Goal: Task Accomplishment & Management: Complete application form

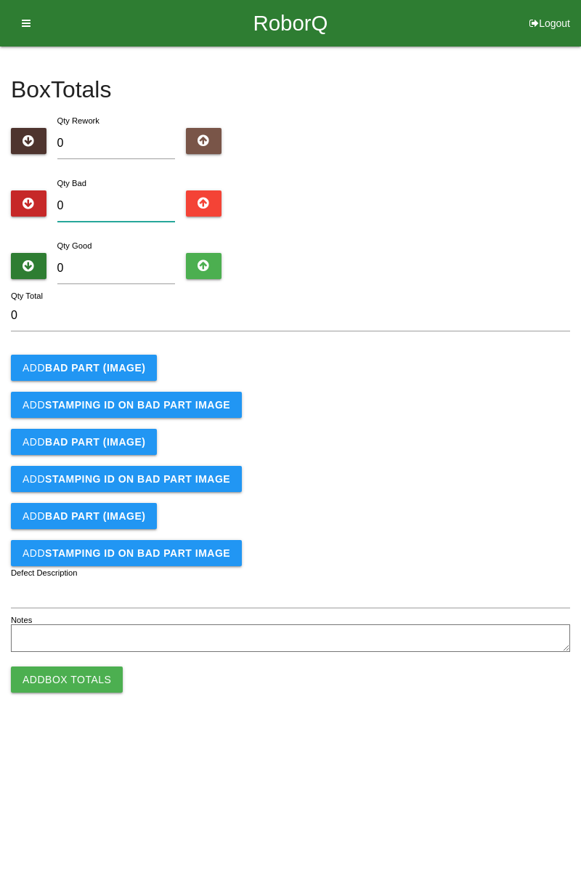
click at [124, 202] on input "0" at bounding box center [116, 205] width 118 height 31
type input "9"
type input "0"
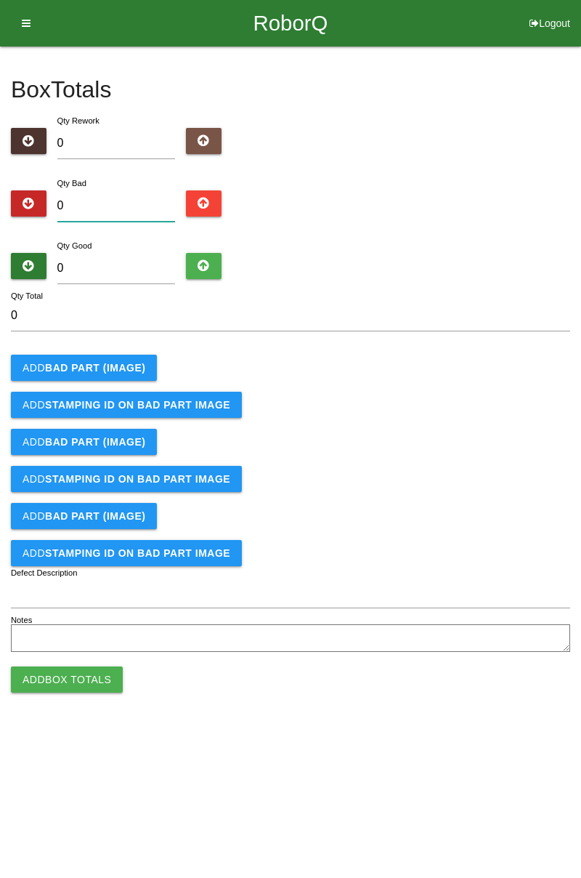
type input "1"
type input "19"
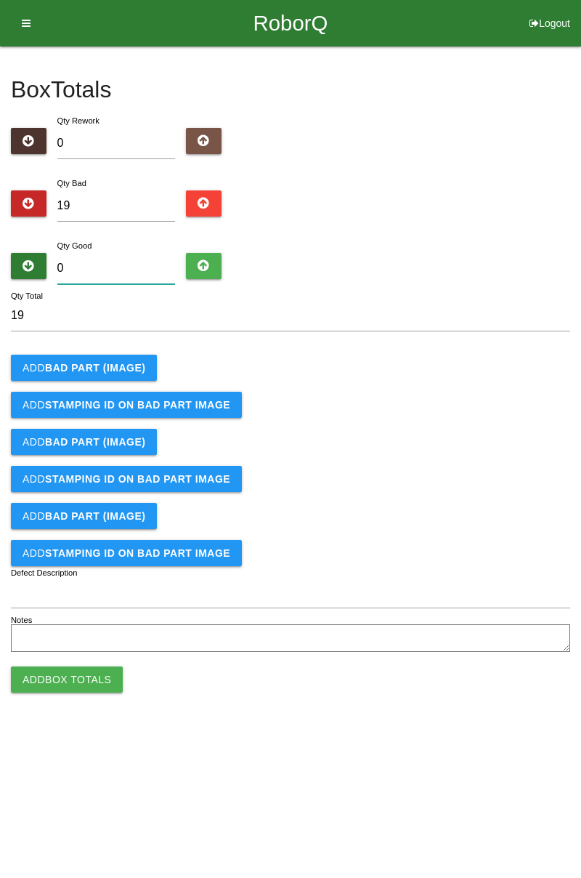
click at [129, 264] on input "0" at bounding box center [116, 268] width 118 height 31
type input "6"
type input "25"
type input "65"
type input "84"
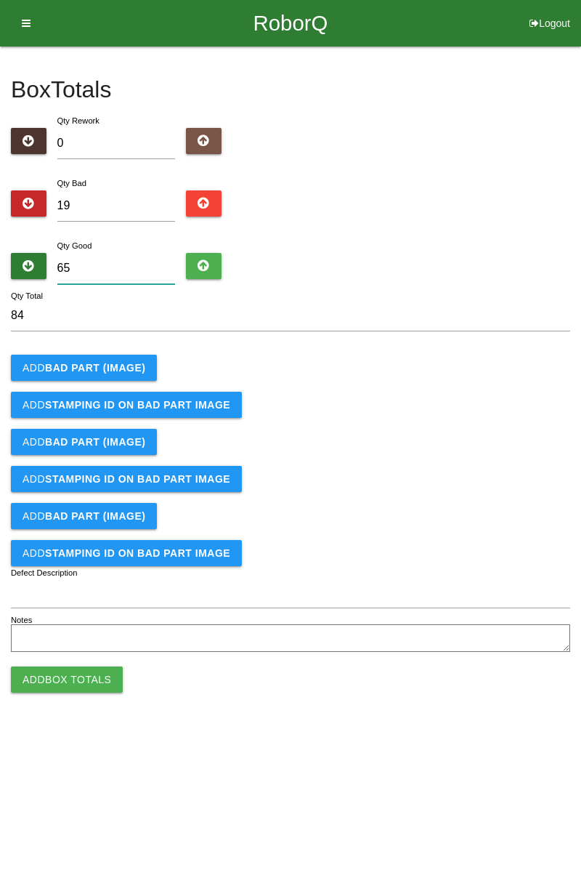
type input "65"
click at [114, 357] on button "Add BAD PART (IMAGE)" at bounding box center [84, 368] width 146 height 26
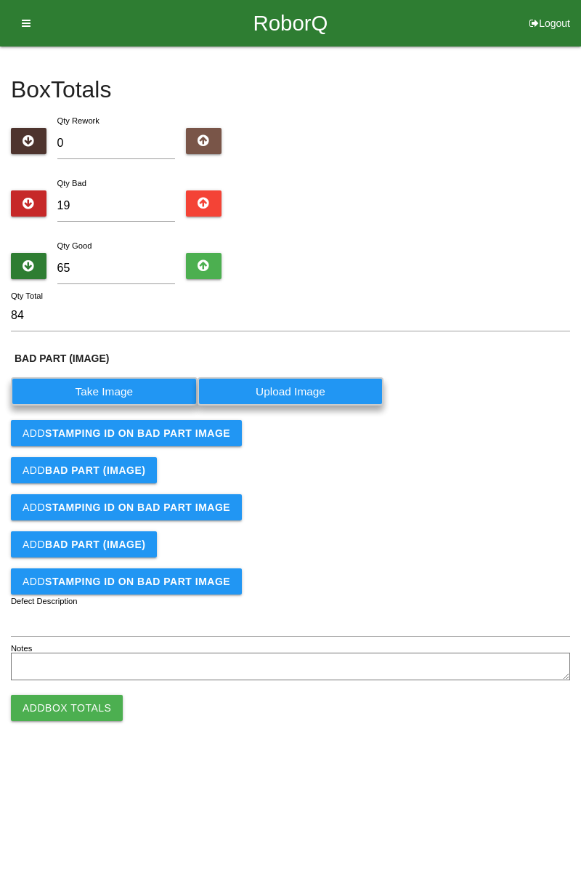
click at [116, 389] on label "Take Image" at bounding box center [104, 391] width 187 height 28
click at [0, 0] on \(IMAGE\) "Take Image" at bounding box center [0, 0] width 0 height 0
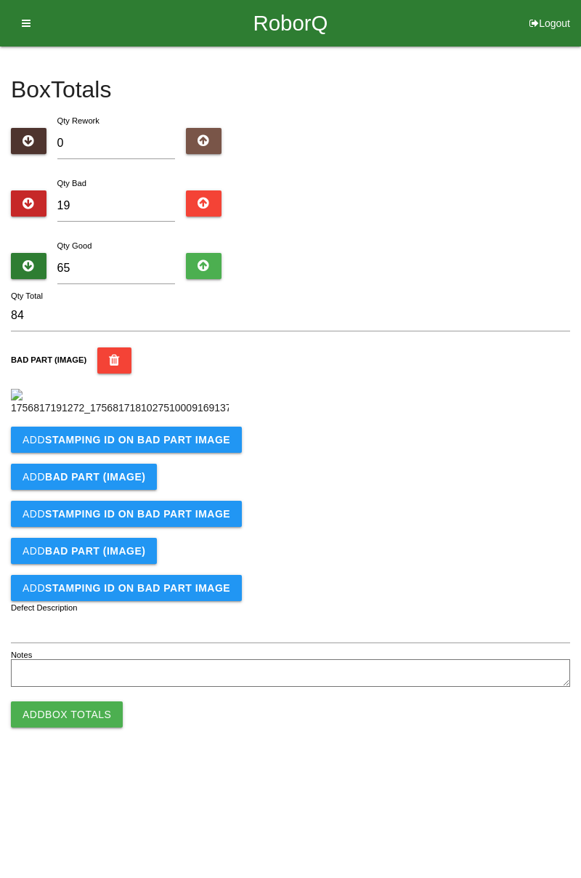
click at [177, 445] on b "STAMPING ID on BAD PART Image" at bounding box center [137, 440] width 185 height 12
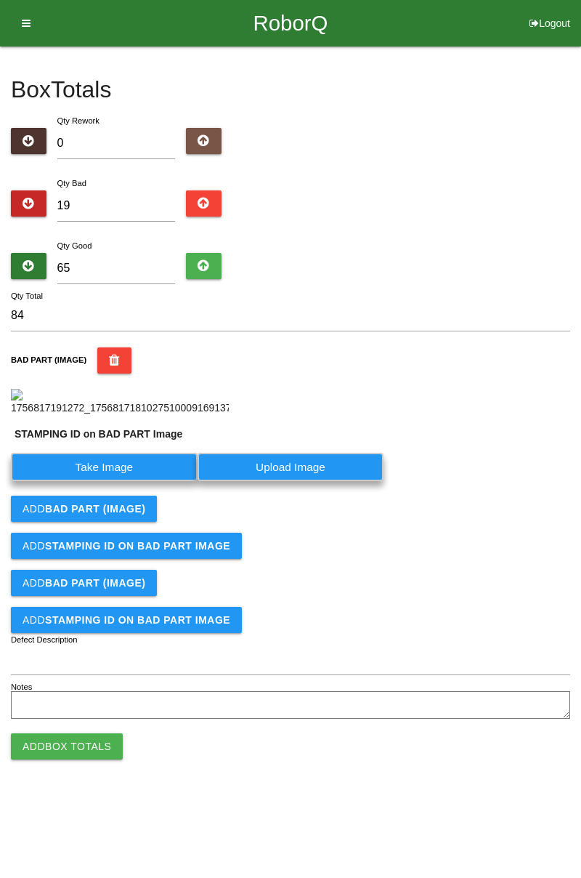
click at [122, 481] on label "Take Image" at bounding box center [104, 467] width 187 height 28
click at [0, 0] on PART "Take Image" at bounding box center [0, 0] width 0 height 0
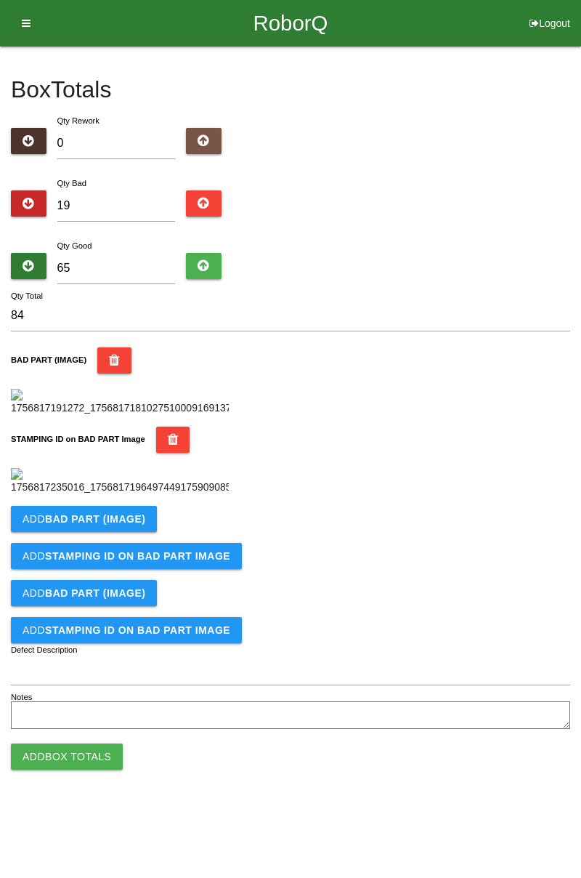
scroll to position [320, 0]
click at [139, 525] on b "BAD PART (IMAGE)" at bounding box center [95, 519] width 100 height 12
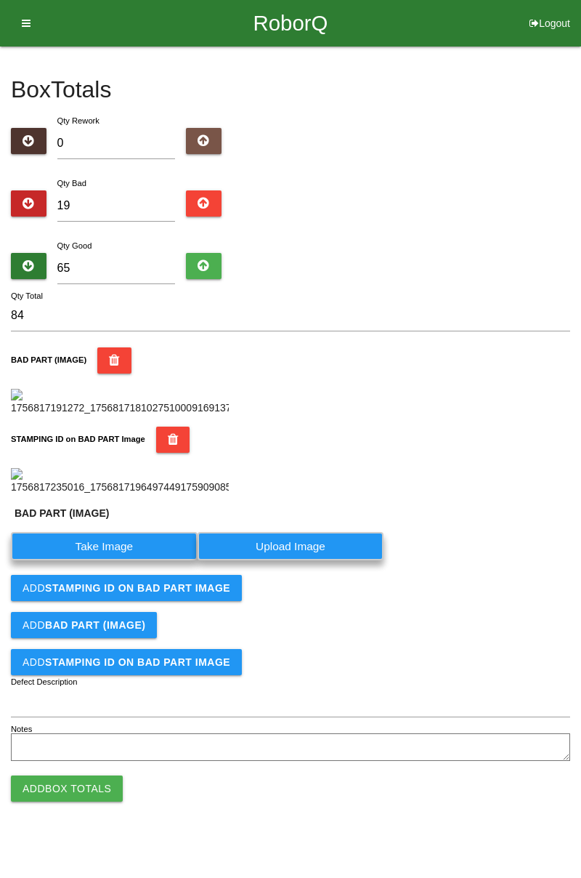
click at [121, 560] on label "Take Image" at bounding box center [104, 546] width 187 height 28
click at [0, 0] on \(IMAGE\) "Take Image" at bounding box center [0, 0] width 0 height 0
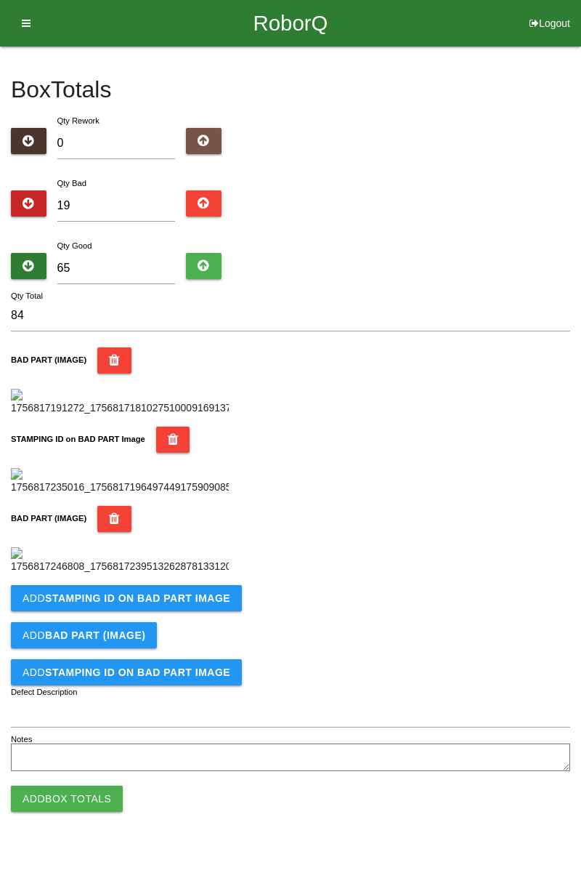
scroll to position [558, 0]
click at [188, 611] on button "Add STAMPING ID on BAD PART Image" at bounding box center [126, 598] width 231 height 26
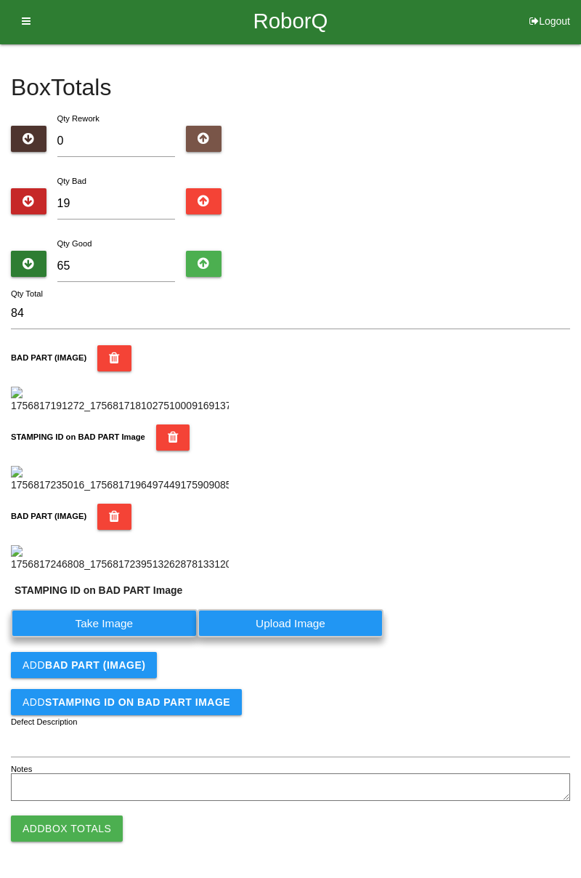
click at [150, 637] on label "Take Image" at bounding box center [104, 623] width 187 height 28
click at [0, 0] on PART "Take Image" at bounding box center [0, 0] width 0 height 0
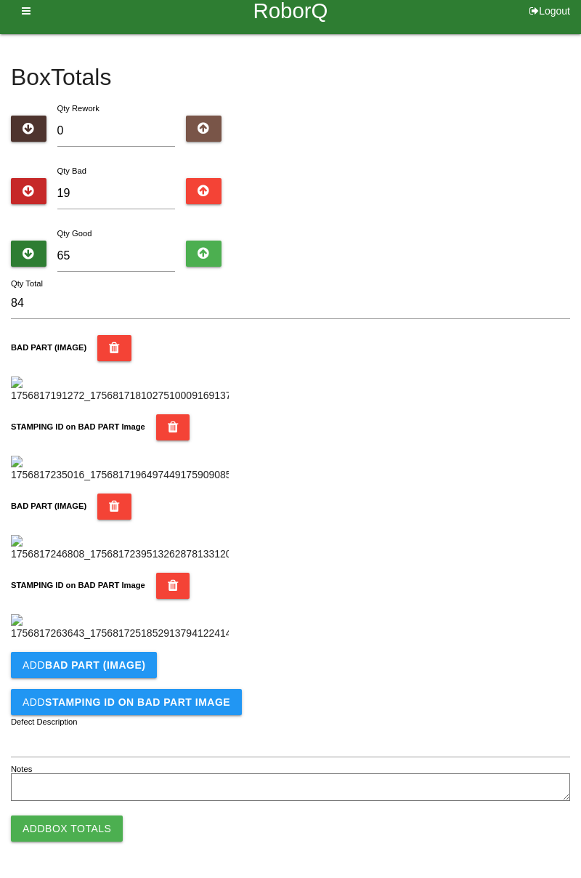
scroll to position [796, 0]
click at [114, 668] on b "BAD PART (IMAGE)" at bounding box center [95, 665] width 100 height 12
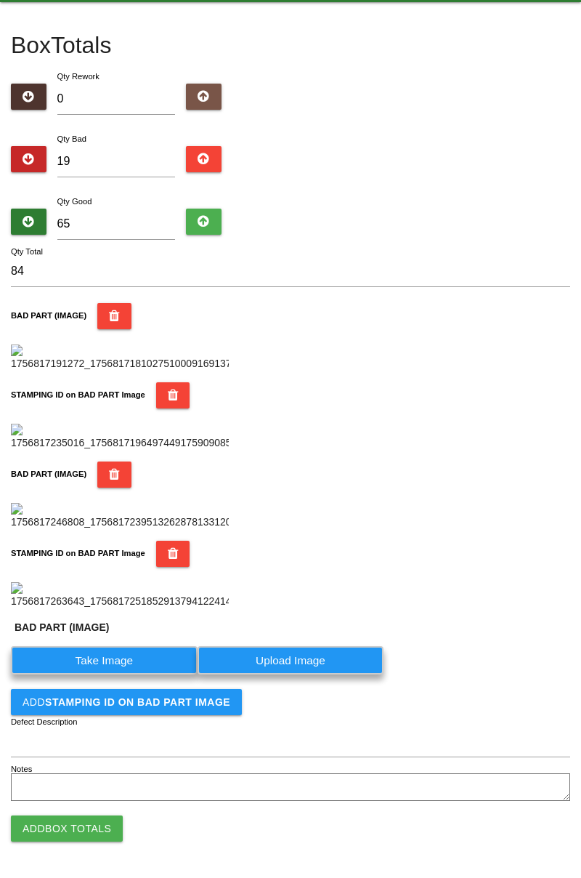
click at [125, 674] on label "Take Image" at bounding box center [104, 660] width 187 height 28
click at [0, 0] on \(IMAGE\) "Take Image" at bounding box center [0, 0] width 0 height 0
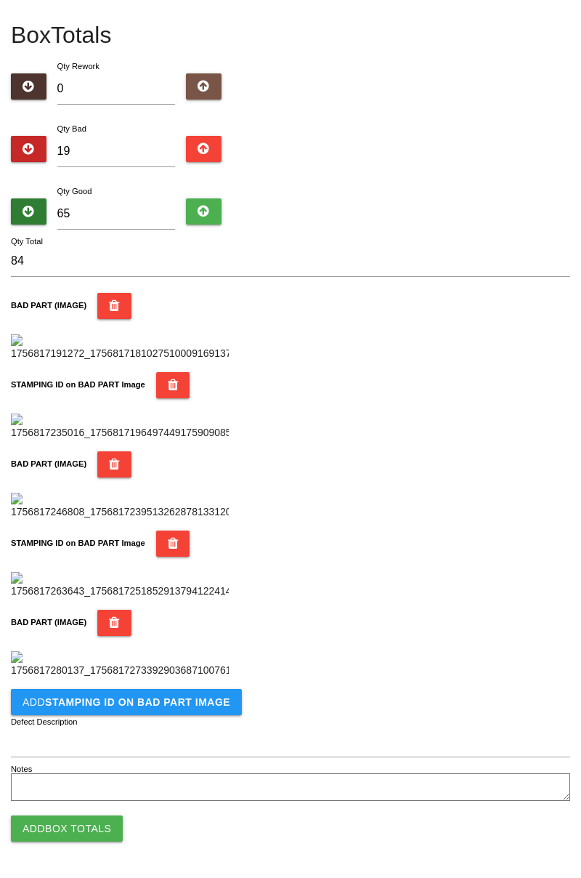
scroll to position [1035, 0]
click at [180, 703] on b "STAMPING ID on BAD PART Image" at bounding box center [137, 702] width 185 height 12
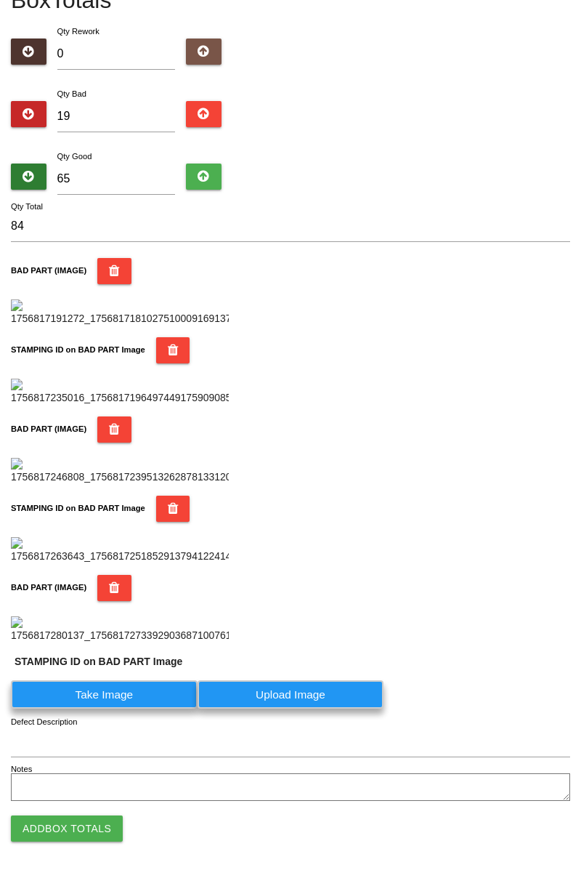
click at [132, 708] on label "Take Image" at bounding box center [104, 694] width 187 height 28
click at [0, 0] on PART "Take Image" at bounding box center [0, 0] width 0 height 0
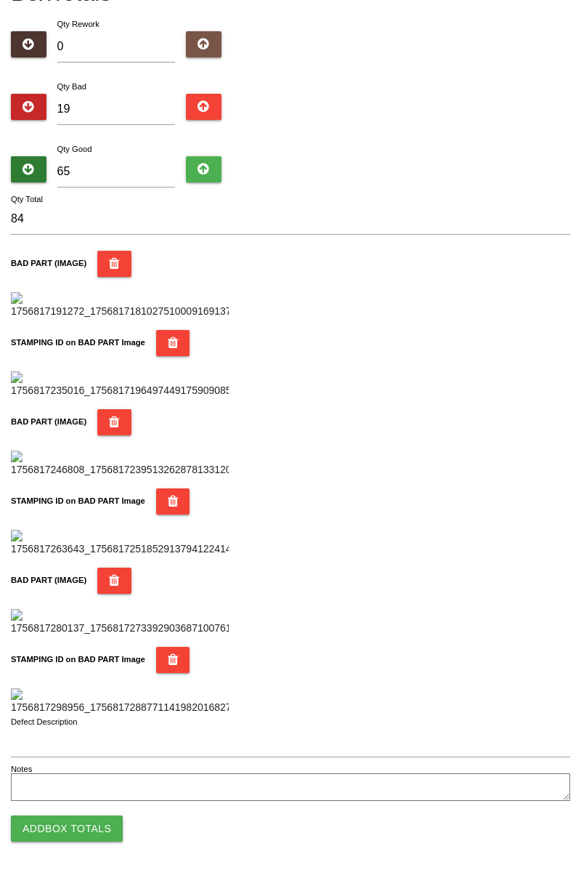
scroll to position [1273, 0]
click at [97, 822] on button "Add Box Totals" at bounding box center [67, 828] width 112 height 26
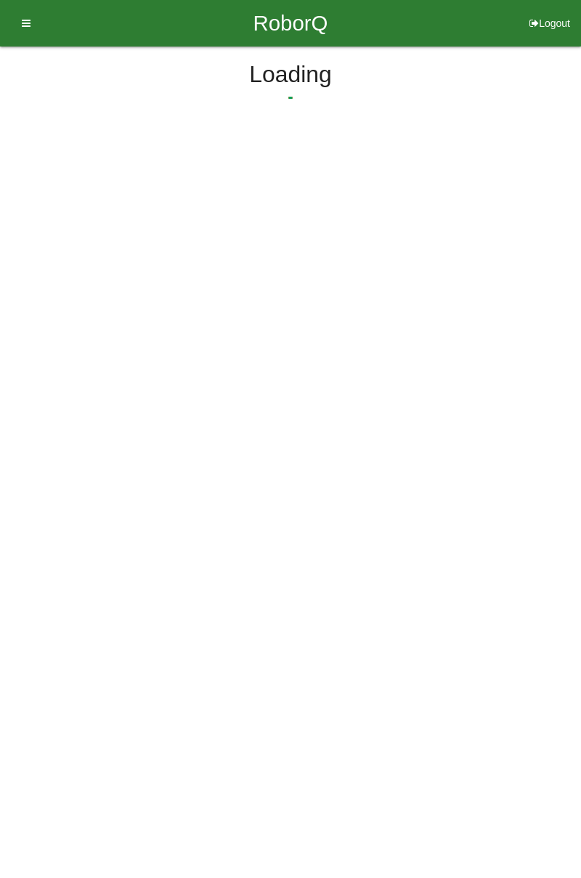
scroll to position [0, 0]
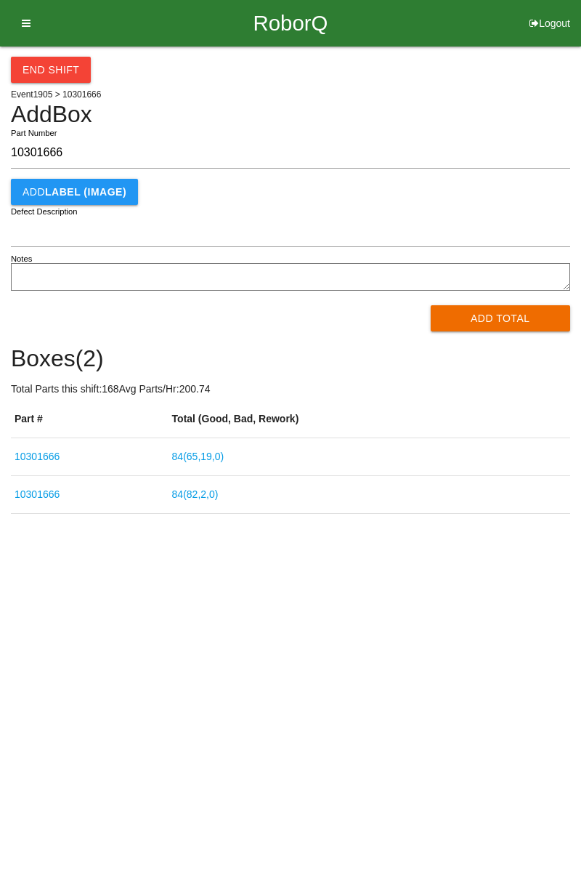
type input "10301666"
click at [521, 315] on button "Add Total" at bounding box center [501, 318] width 140 height 26
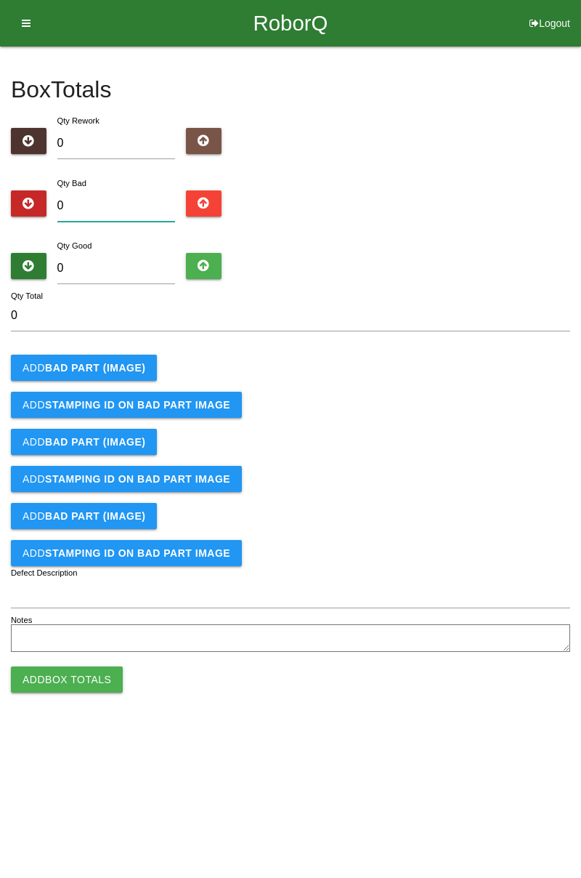
click at [129, 199] on input "0" at bounding box center [116, 205] width 118 height 31
type input "5"
click at [122, 368] on b "BAD PART (IMAGE)" at bounding box center [95, 368] width 100 height 12
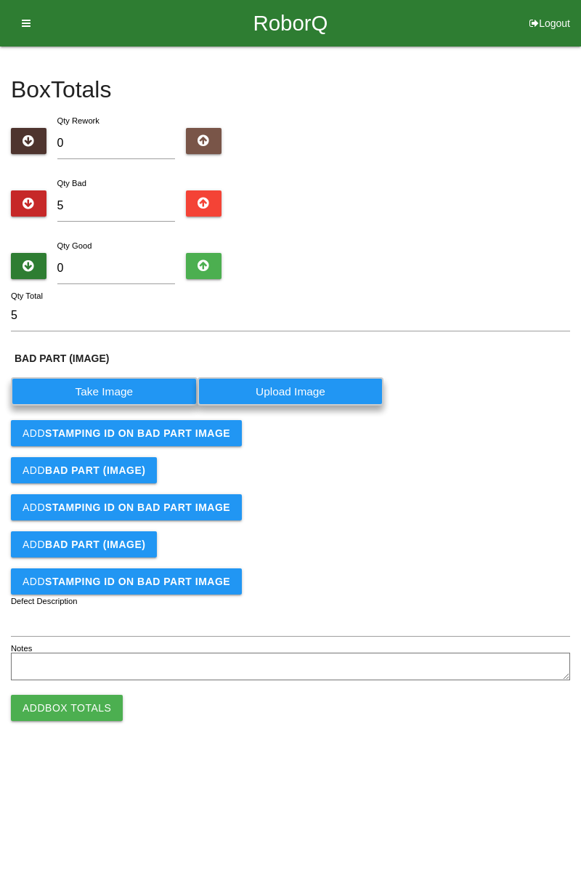
click at [122, 383] on label "Take Image" at bounding box center [104, 391] width 187 height 28
click at [0, 0] on \(IMAGE\) "Take Image" at bounding box center [0, 0] width 0 height 0
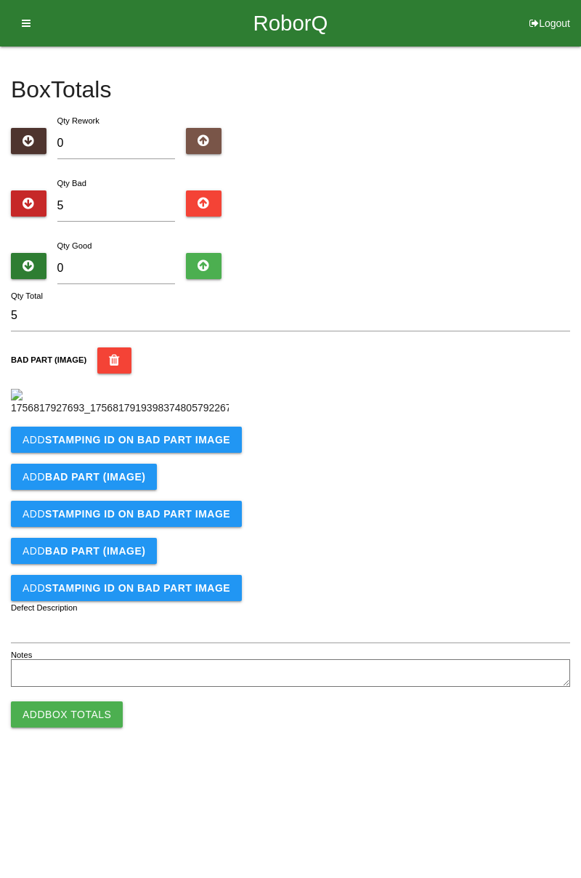
click at [179, 445] on b "STAMPING ID on BAD PART Image" at bounding box center [137, 440] width 185 height 12
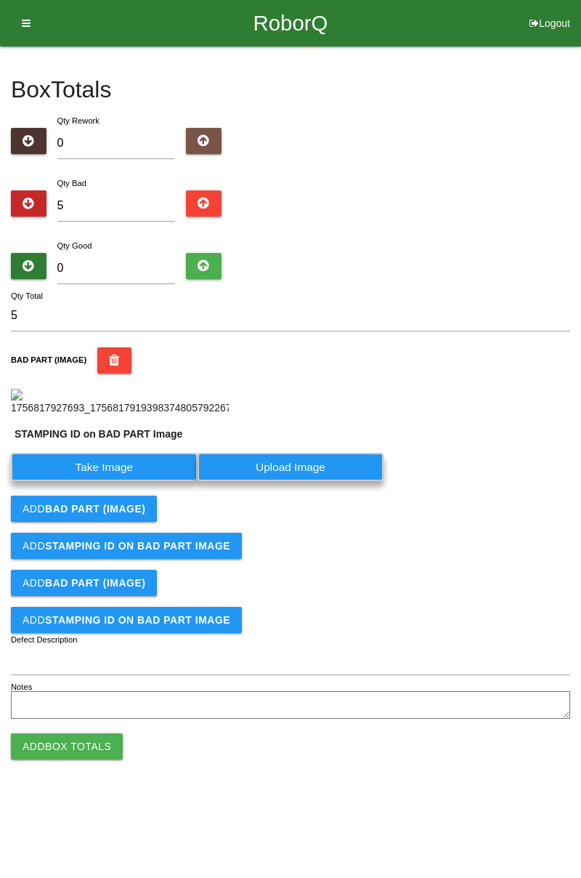
click at [116, 481] on label "Take Image" at bounding box center [104, 467] width 187 height 28
click at [0, 0] on PART "Take Image" at bounding box center [0, 0] width 0 height 0
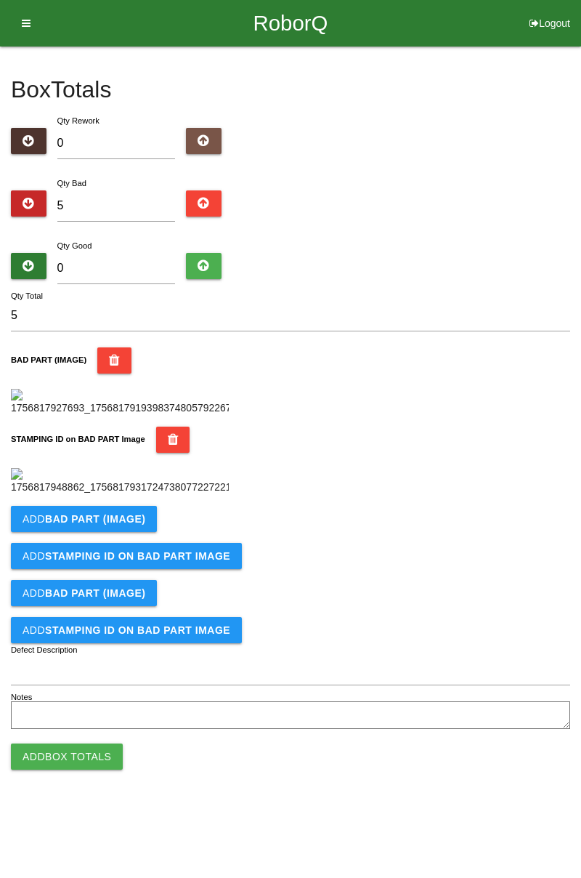
scroll to position [320, 0]
click at [105, 525] on b "BAD PART (IMAGE)" at bounding box center [95, 519] width 100 height 12
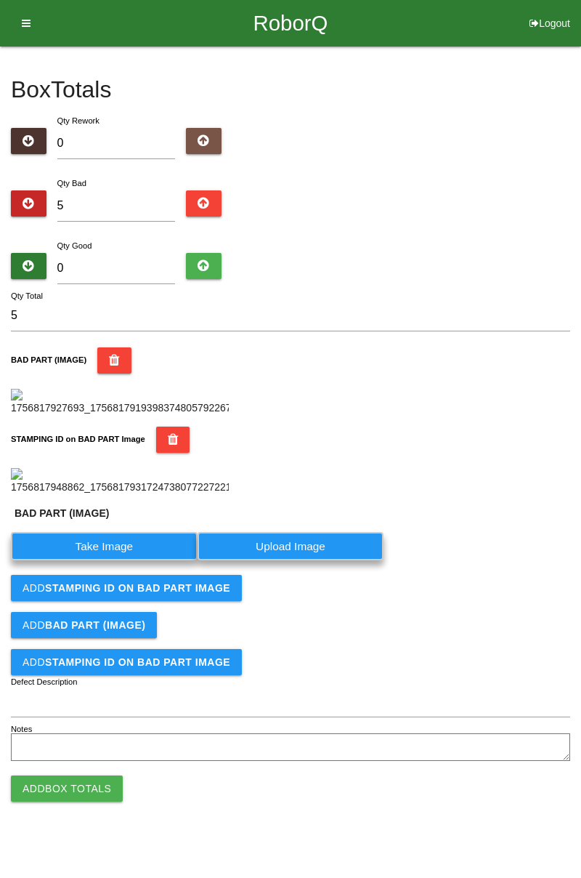
click at [127, 560] on label "Take Image" at bounding box center [104, 546] width 187 height 28
click at [0, 0] on \(IMAGE\) "Take Image" at bounding box center [0, 0] width 0 height 0
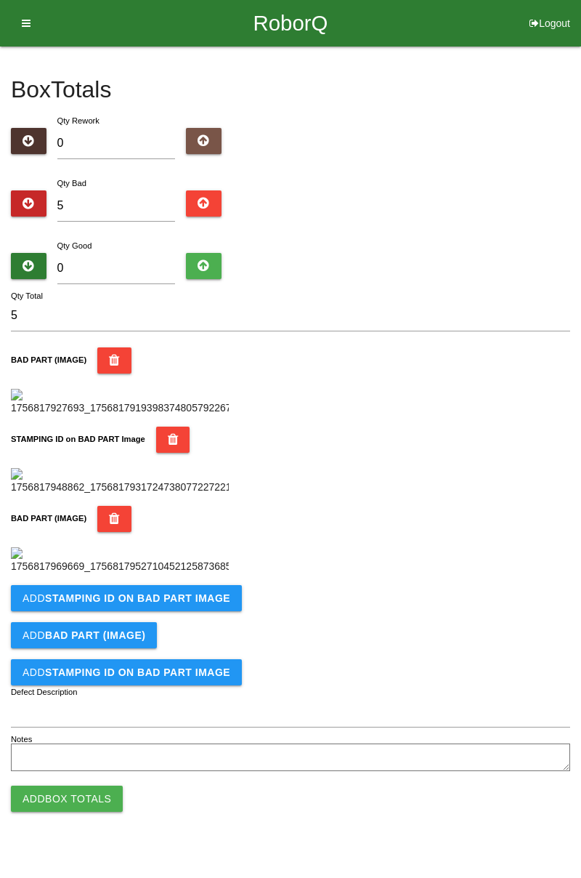
scroll to position [558, 0]
click at [190, 611] on button "Add STAMPING ID on BAD PART Image" at bounding box center [126, 598] width 231 height 26
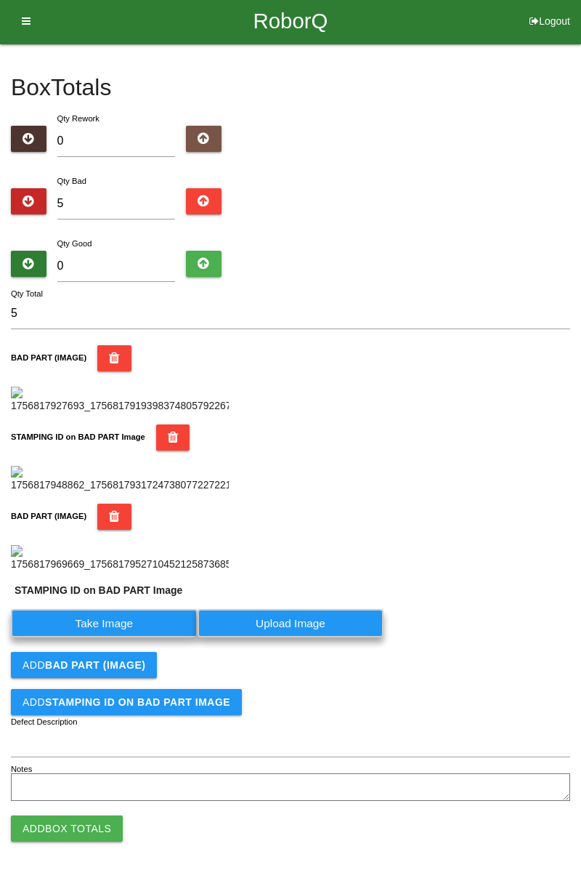
click at [139, 637] on label "Take Image" at bounding box center [104, 623] width 187 height 28
click at [0, 0] on PART "Take Image" at bounding box center [0, 0] width 0 height 0
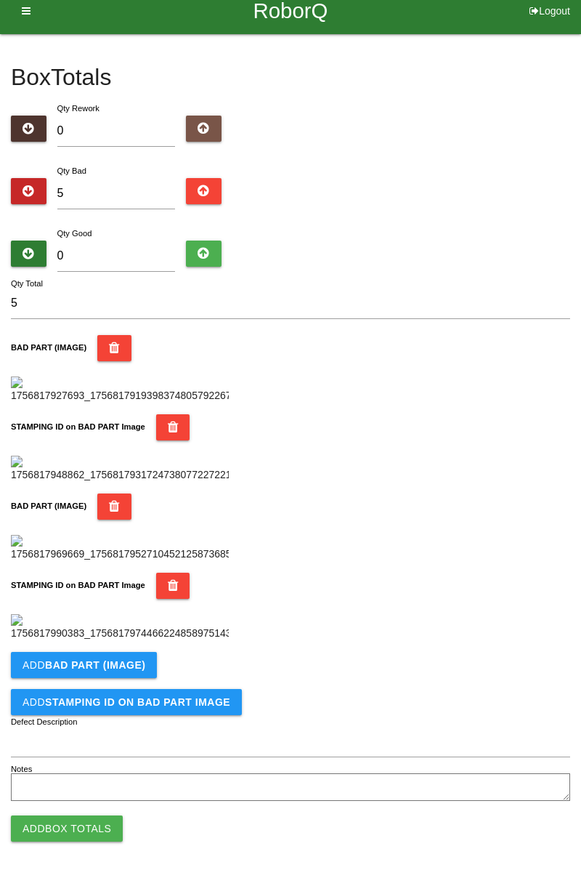
scroll to position [796, 0]
click at [150, 665] on button "Add BAD PART (IMAGE)" at bounding box center [84, 665] width 146 height 26
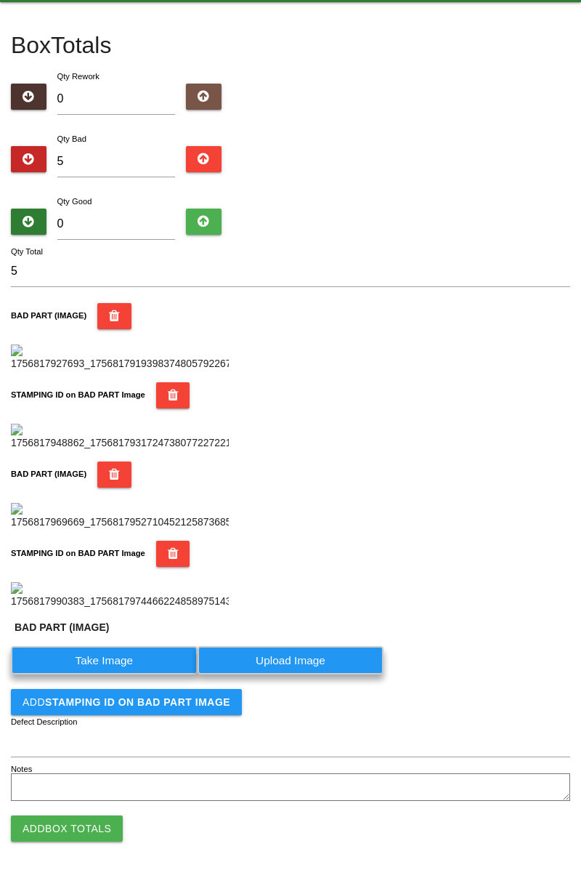
click at [124, 674] on label "Take Image" at bounding box center [104, 660] width 187 height 28
click at [0, 0] on \(IMAGE\) "Take Image" at bounding box center [0, 0] width 0 height 0
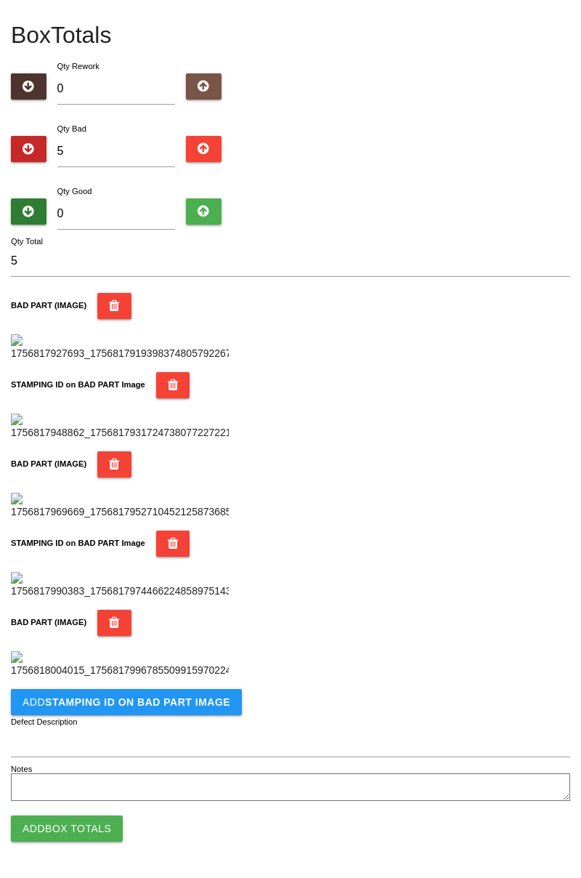
scroll to position [1035, 0]
click at [174, 707] on b "STAMPING ID on BAD PART Image" at bounding box center [137, 702] width 185 height 12
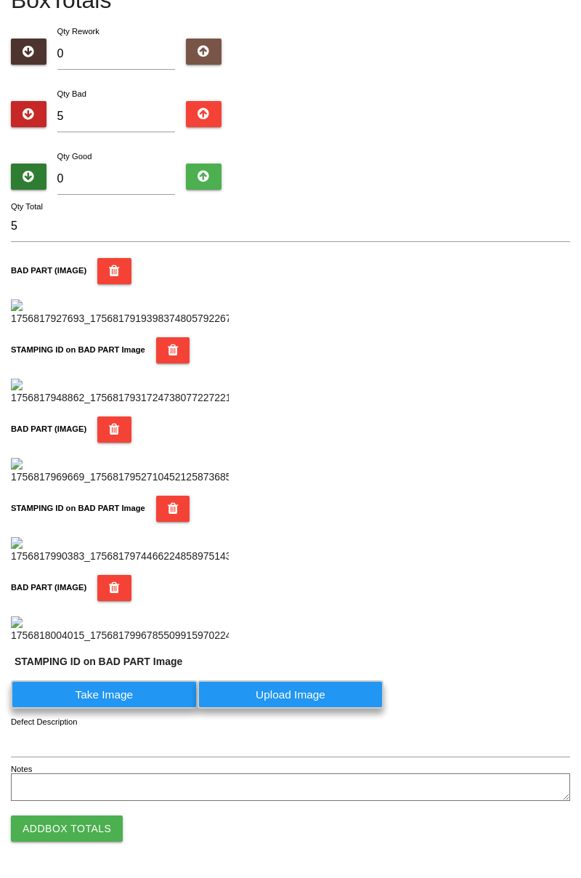
click at [142, 708] on label "Take Image" at bounding box center [104, 694] width 187 height 28
click at [0, 0] on PART "Take Image" at bounding box center [0, 0] width 0 height 0
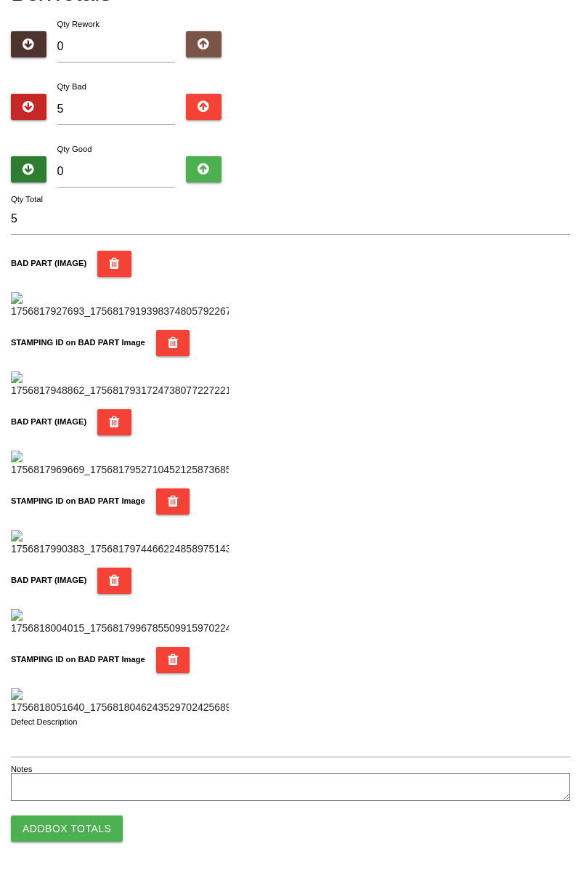
scroll to position [1273, 0]
click at [92, 822] on button "Add Box Totals" at bounding box center [67, 828] width 112 height 26
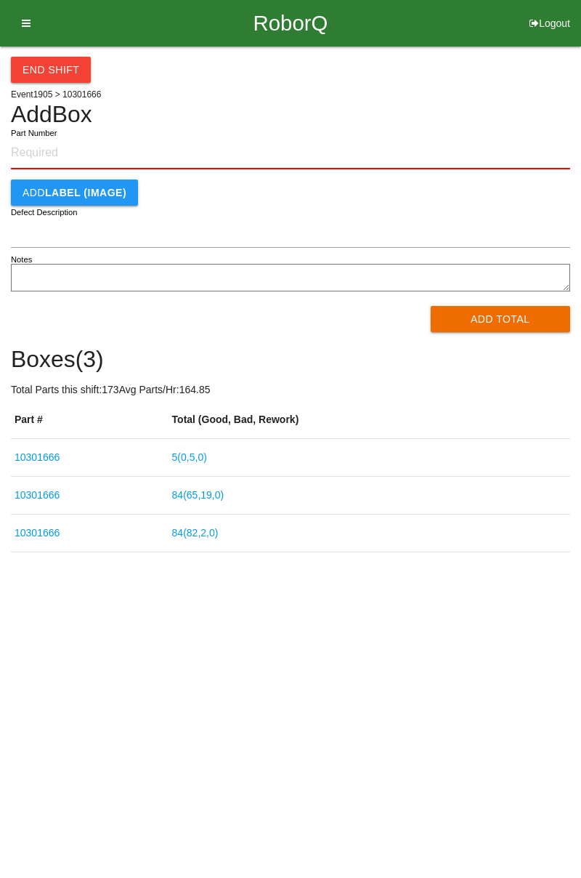
click at [204, 459] on link "5 ( 0 , 5 , 0 )" at bounding box center [189, 457] width 35 height 12
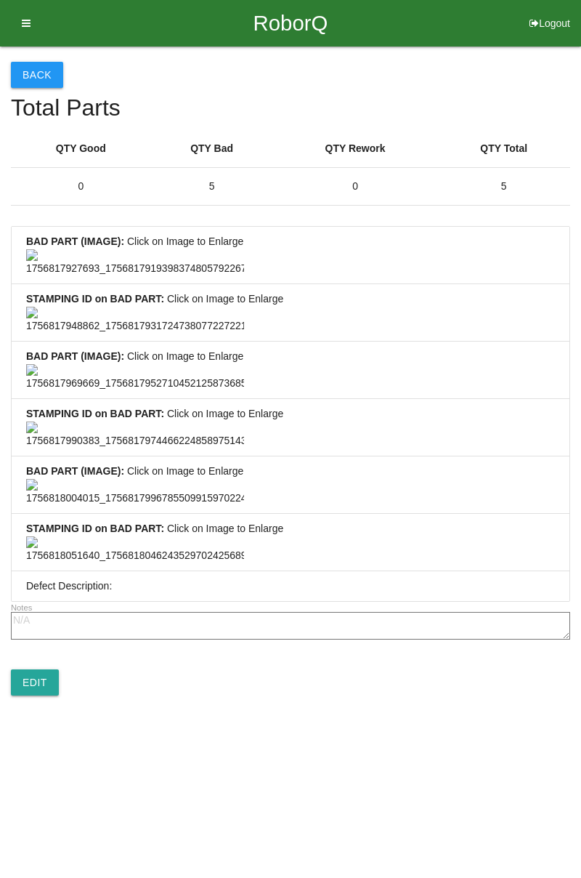
scroll to position [1080, 0]
click at [35, 695] on link "Edit" at bounding box center [35, 682] width 48 height 26
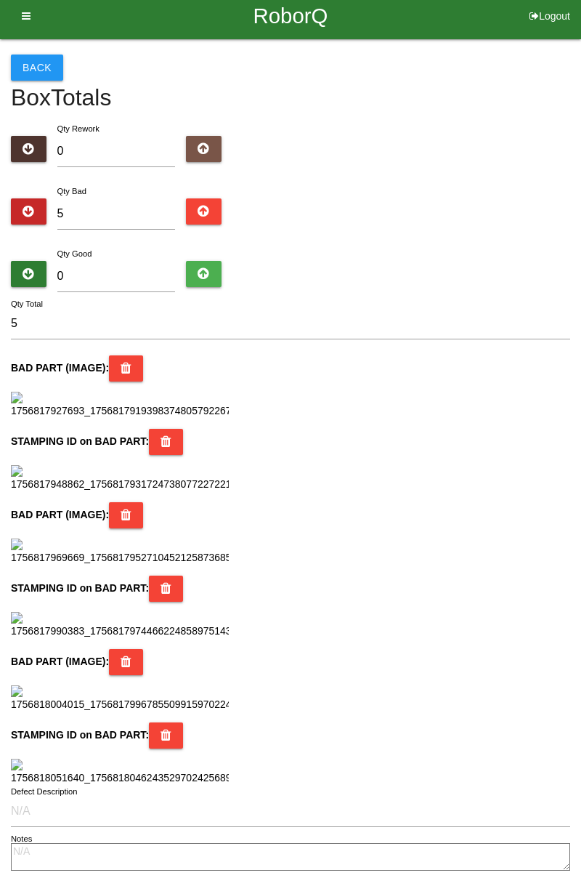
scroll to position [6, 0]
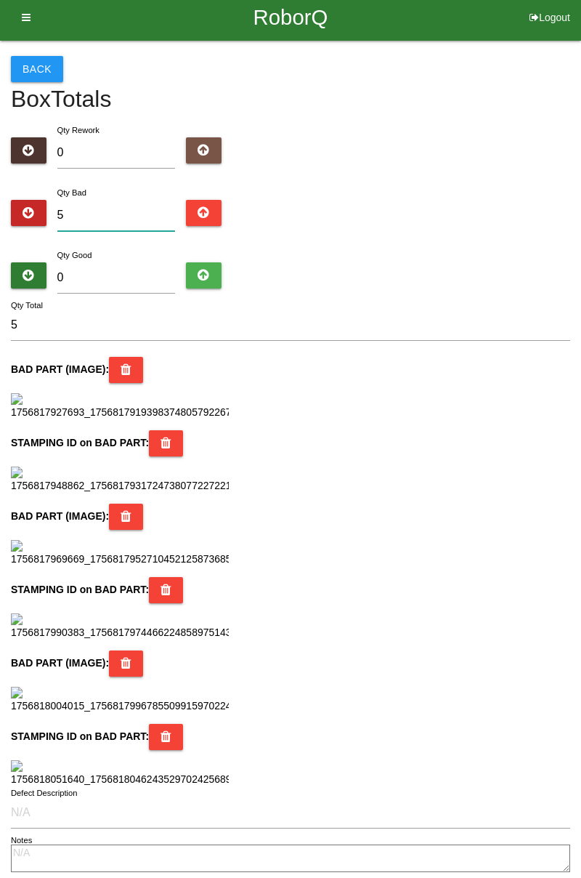
click at [102, 211] on input "5" at bounding box center [116, 215] width 118 height 31
type input "0"
type input "1"
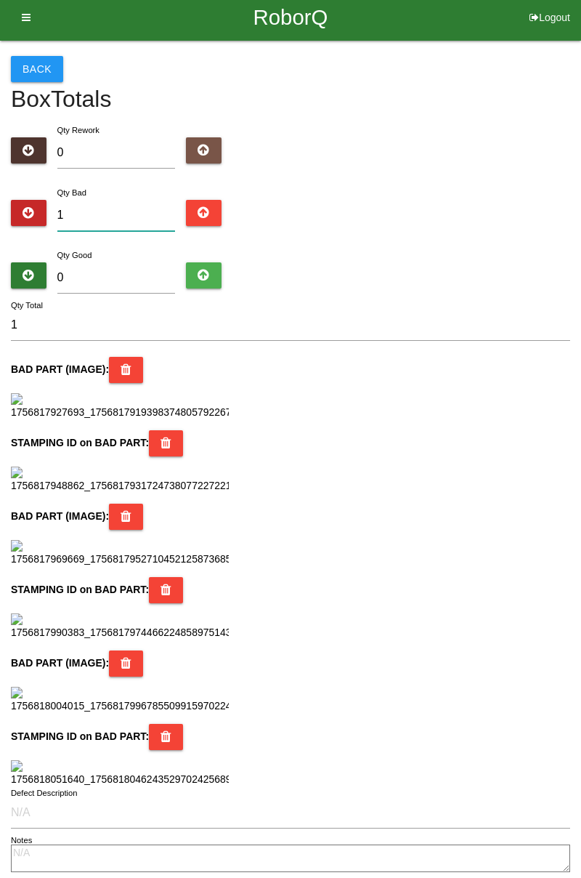
type input "15"
click at [126, 272] on input "0" at bounding box center [116, 277] width 118 height 31
type input "6"
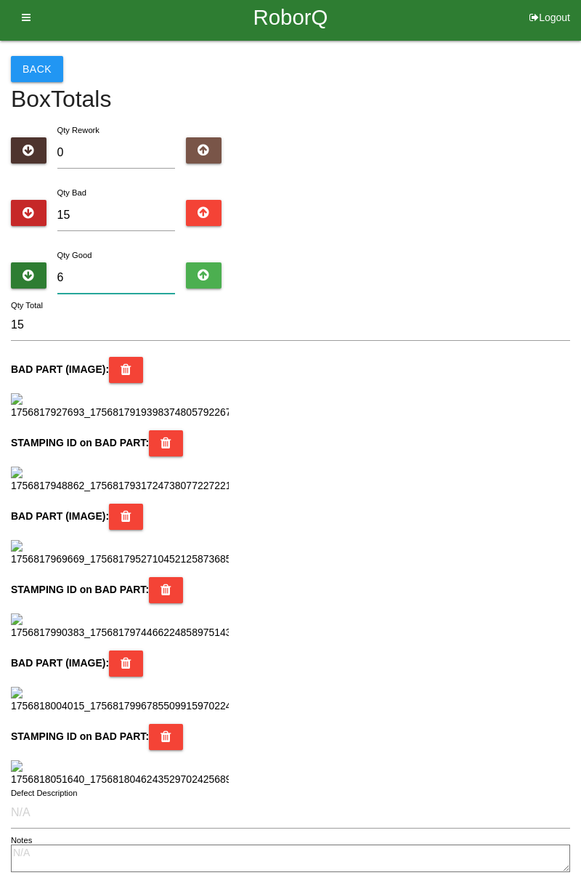
type input "21"
type input "65"
type input "80"
type input "6"
type input "21"
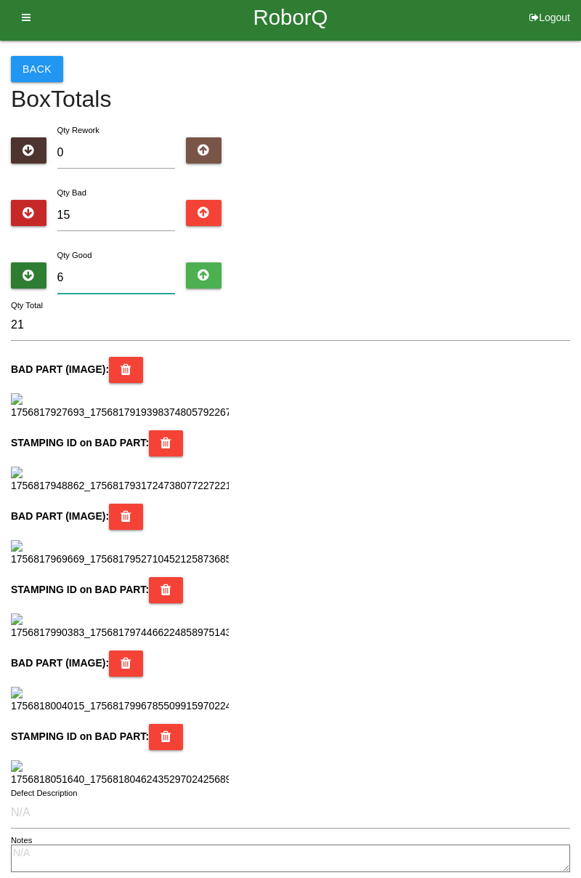
type input "69"
type input "84"
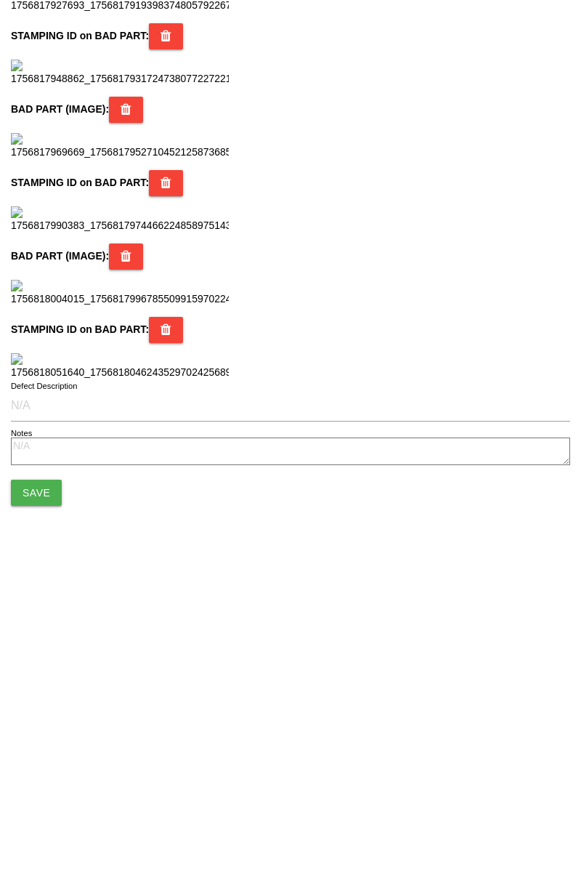
scroll to position [1290, 0]
type input "69"
click at [36, 793] on button "Save" at bounding box center [36, 792] width 51 height 26
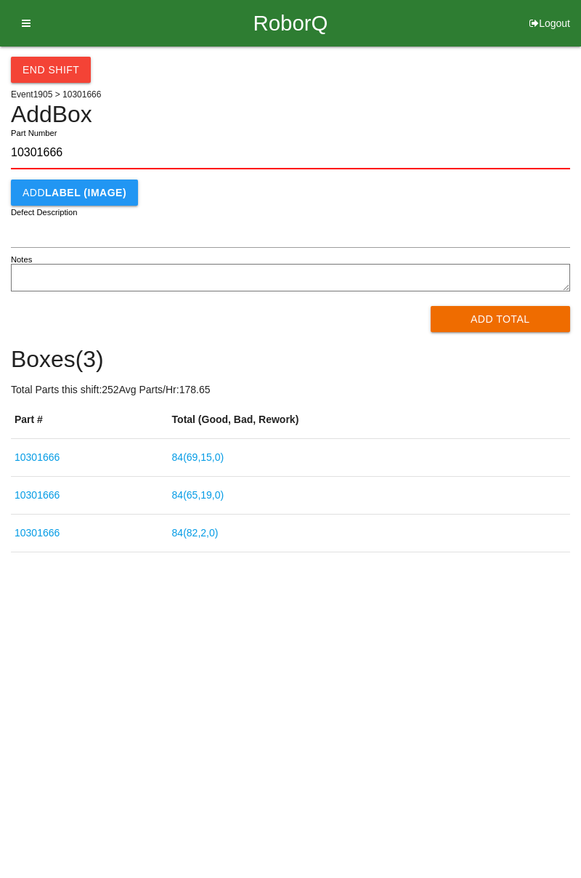
type input "10301666"
click at [487, 323] on button "Add Total" at bounding box center [501, 319] width 140 height 26
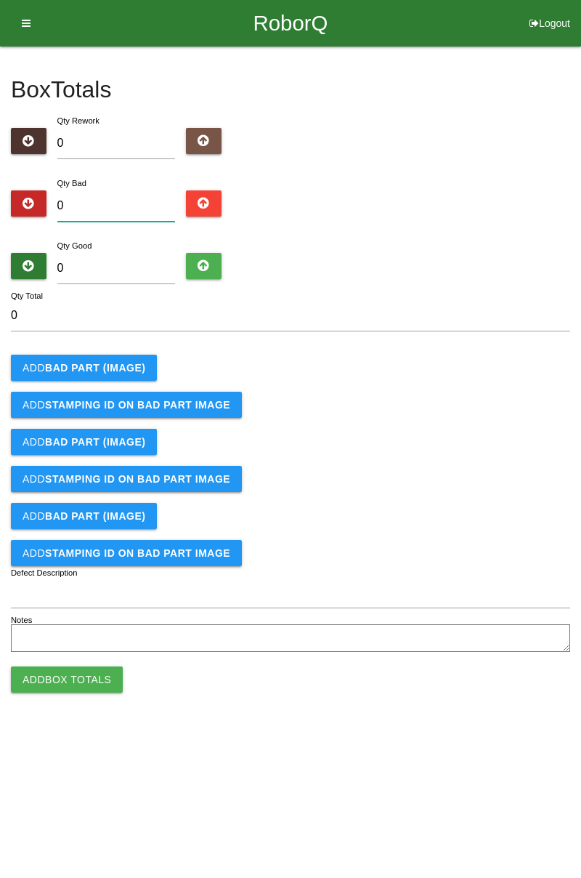
click at [132, 203] on input "0" at bounding box center [116, 205] width 118 height 31
type input "4"
click at [139, 262] on input "0" at bounding box center [116, 268] width 118 height 31
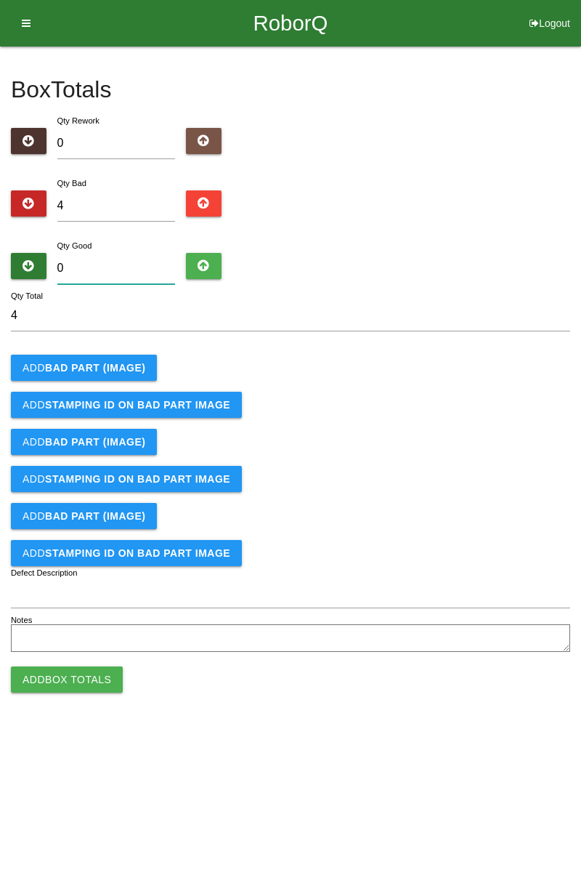
type input "8"
type input "12"
type input "80"
type input "84"
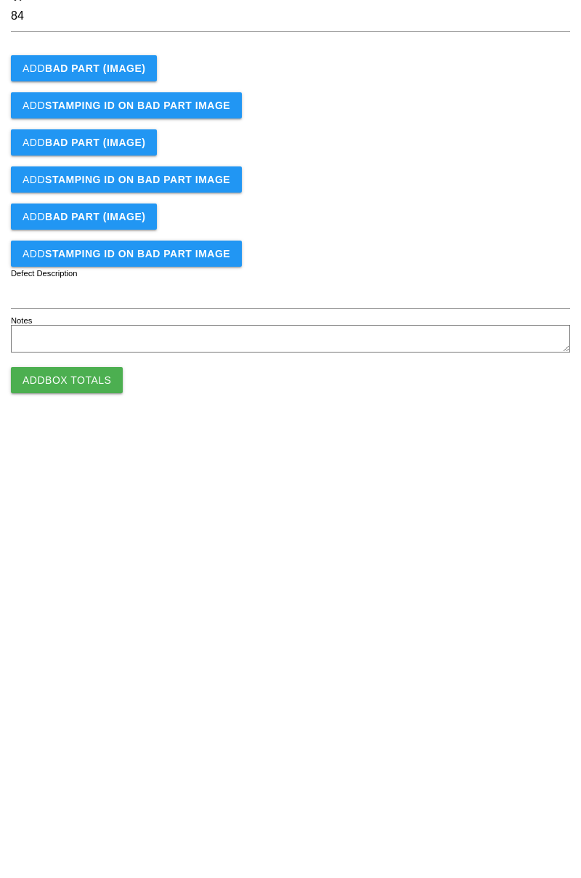
type input "80"
click at [116, 356] on button "Add BAD PART (IMAGE)" at bounding box center [84, 368] width 146 height 26
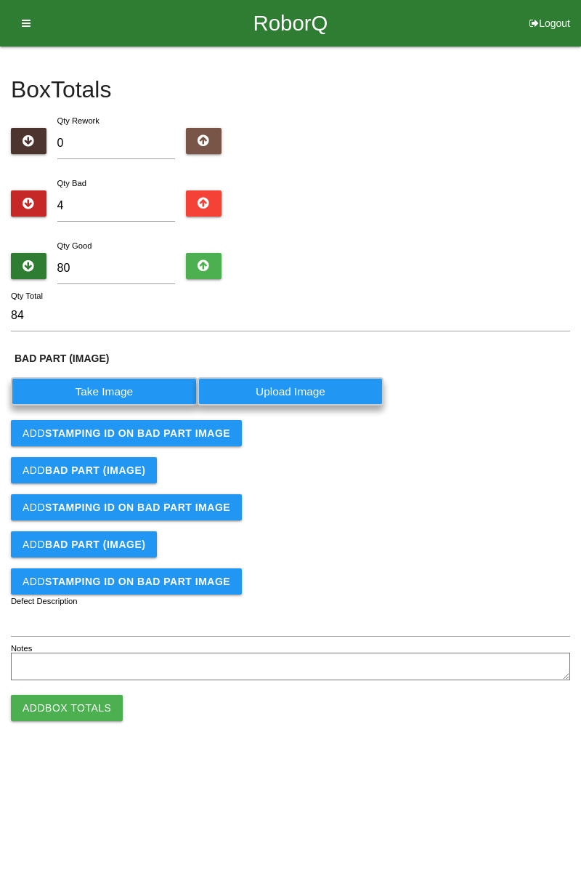
click at [110, 385] on label "Take Image" at bounding box center [104, 391] width 187 height 28
click at [0, 0] on \(IMAGE\) "Take Image" at bounding box center [0, 0] width 0 height 0
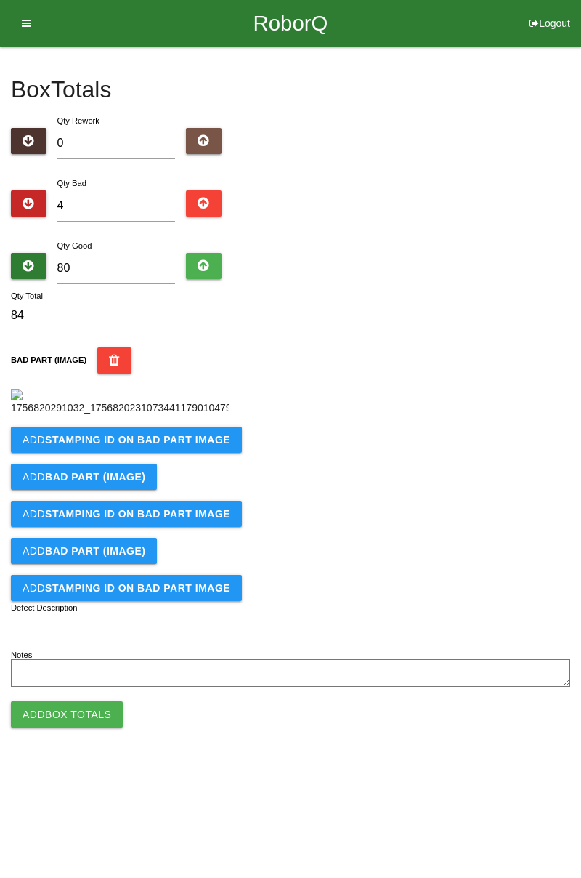
click at [147, 445] on b "STAMPING ID on BAD PART Image" at bounding box center [137, 440] width 185 height 12
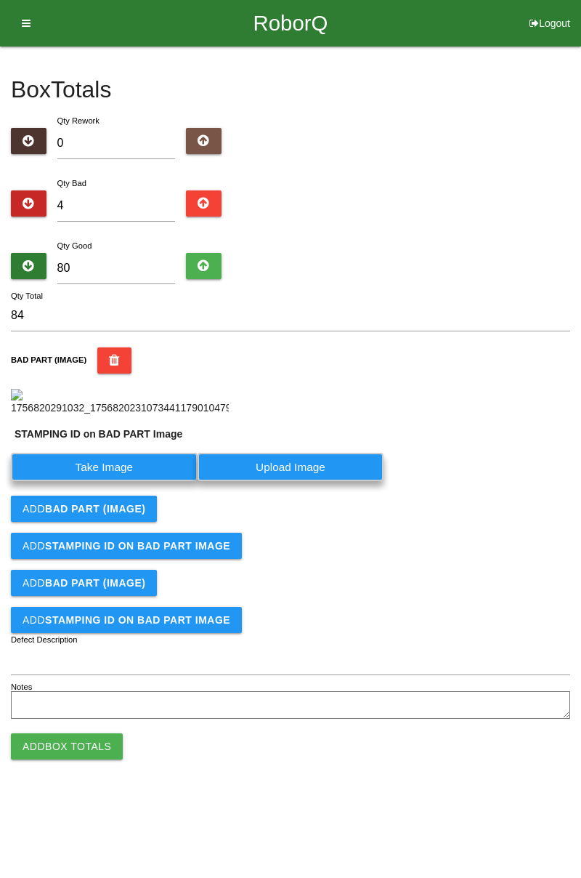
click at [98, 481] on label "Take Image" at bounding box center [104, 467] width 187 height 28
click at [0, 0] on PART "Take Image" at bounding box center [0, 0] width 0 height 0
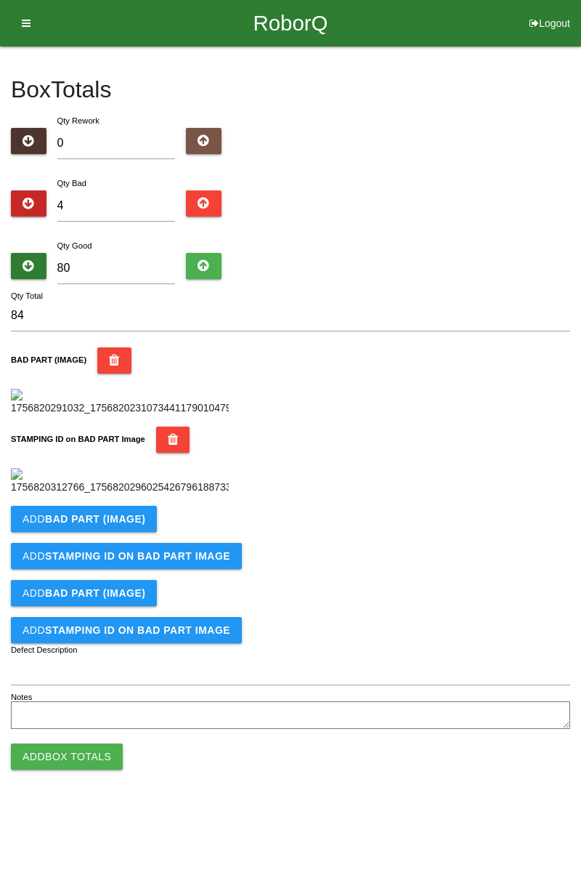
scroll to position [320, 0]
click at [126, 525] on b "BAD PART (IMAGE)" at bounding box center [95, 519] width 100 height 12
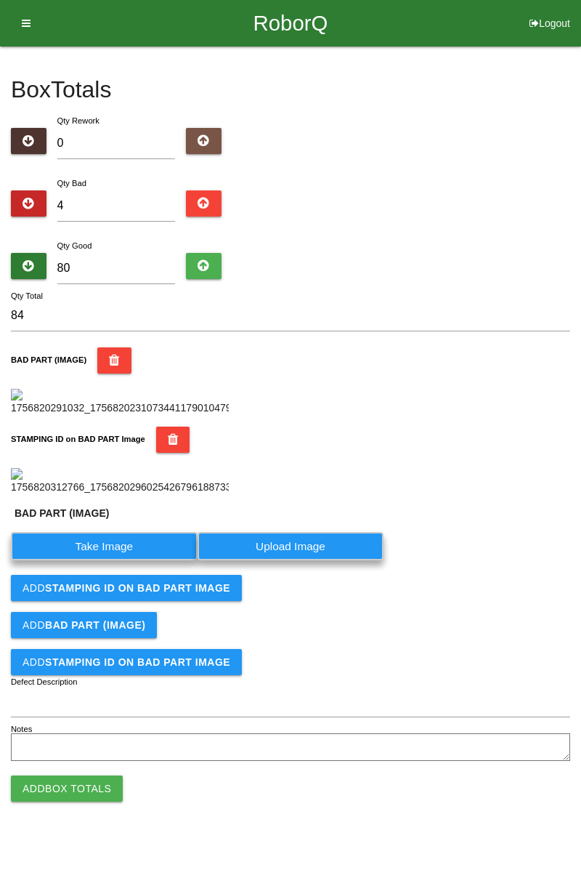
click at [116, 560] on label "Take Image" at bounding box center [104, 546] width 187 height 28
click at [0, 0] on \(IMAGE\) "Take Image" at bounding box center [0, 0] width 0 height 0
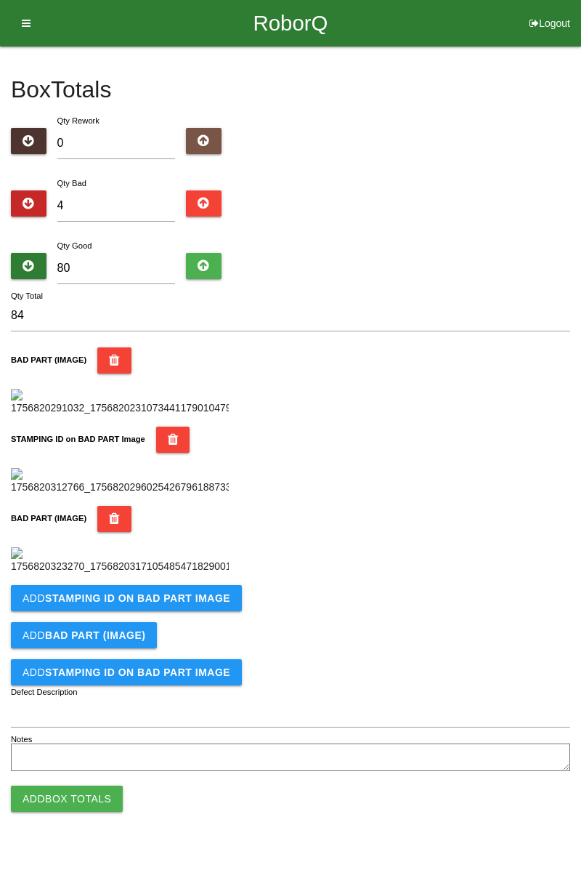
scroll to position [558, 0]
click at [172, 611] on button "Add STAMPING ID on BAD PART Image" at bounding box center [126, 598] width 231 height 26
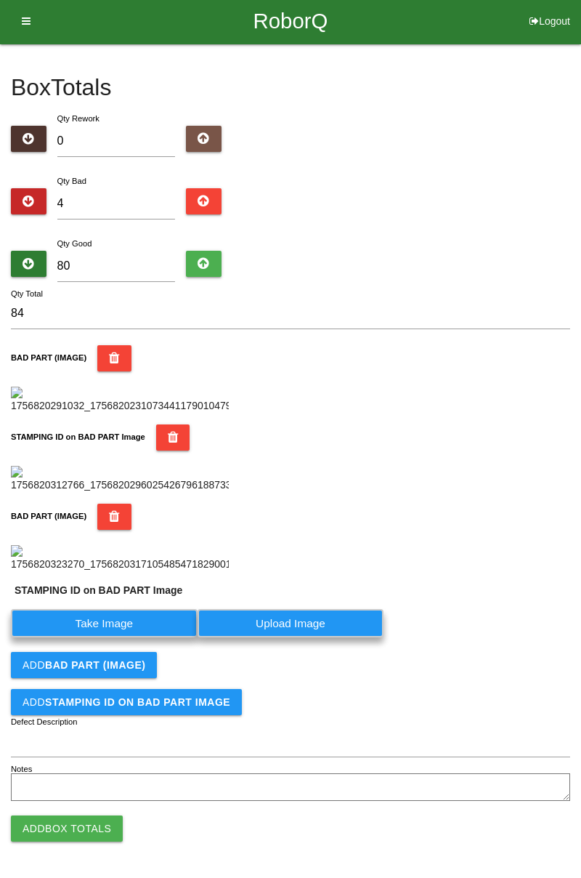
click at [140, 637] on label "Take Image" at bounding box center [104, 623] width 187 height 28
click at [0, 0] on PART "Take Image" at bounding box center [0, 0] width 0 height 0
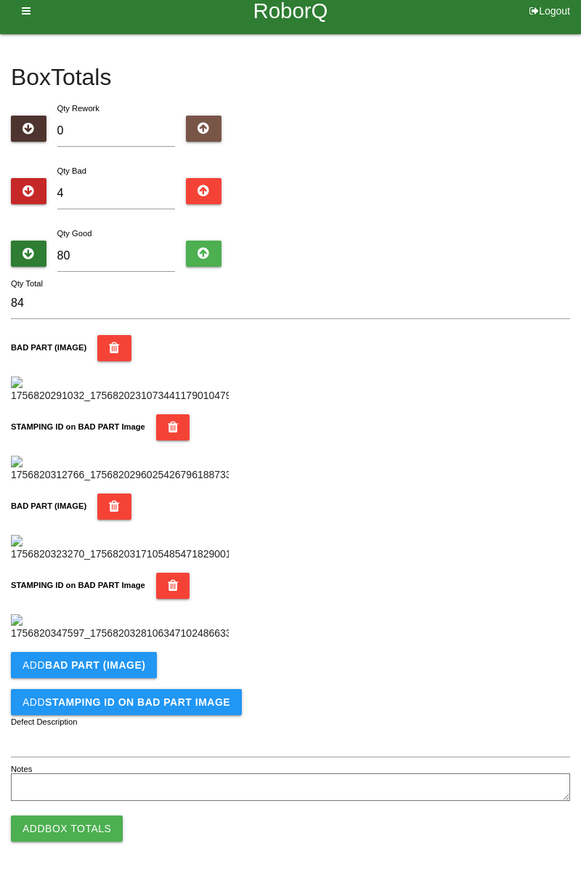
scroll to position [796, 0]
click at [119, 664] on b "BAD PART (IMAGE)" at bounding box center [95, 665] width 100 height 12
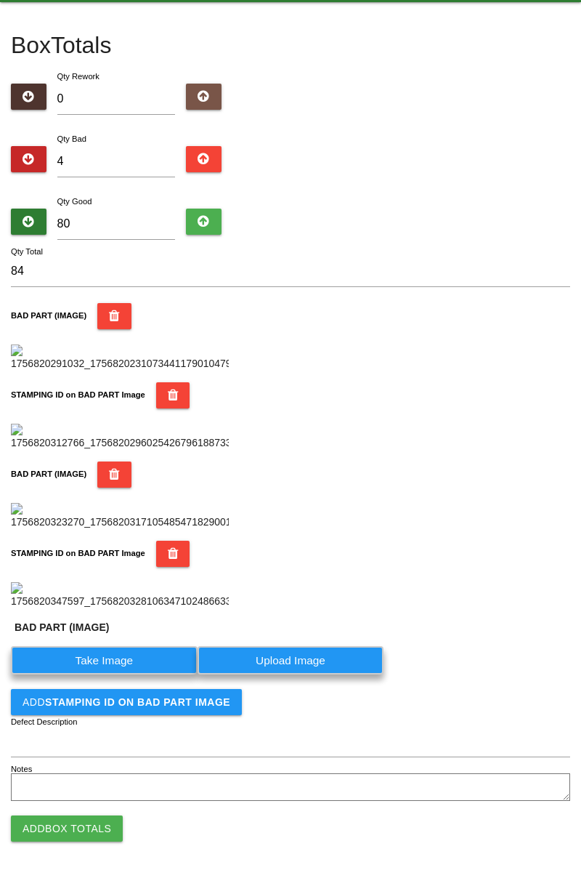
click at [127, 674] on label "Take Image" at bounding box center [104, 660] width 187 height 28
click at [0, 0] on \(IMAGE\) "Take Image" at bounding box center [0, 0] width 0 height 0
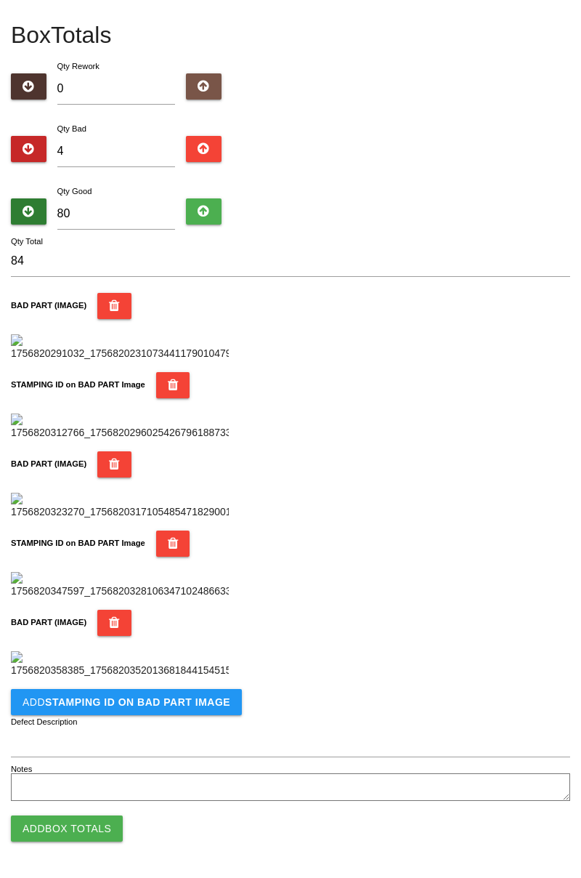
scroll to position [1035, 0]
click at [181, 709] on button "Add STAMPING ID on BAD PART Image" at bounding box center [126, 702] width 231 height 26
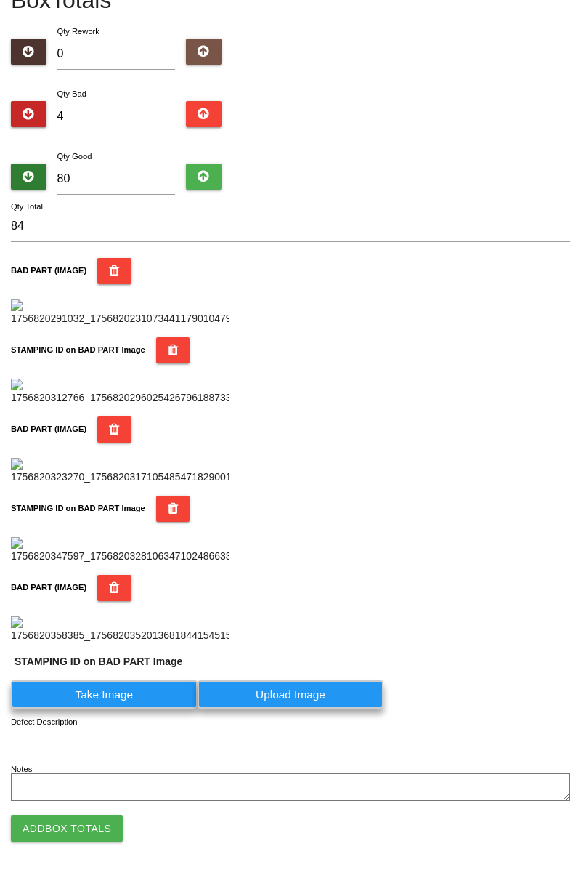
click at [126, 708] on label "Take Image" at bounding box center [104, 694] width 187 height 28
click at [0, 0] on PART "Take Image" at bounding box center [0, 0] width 0 height 0
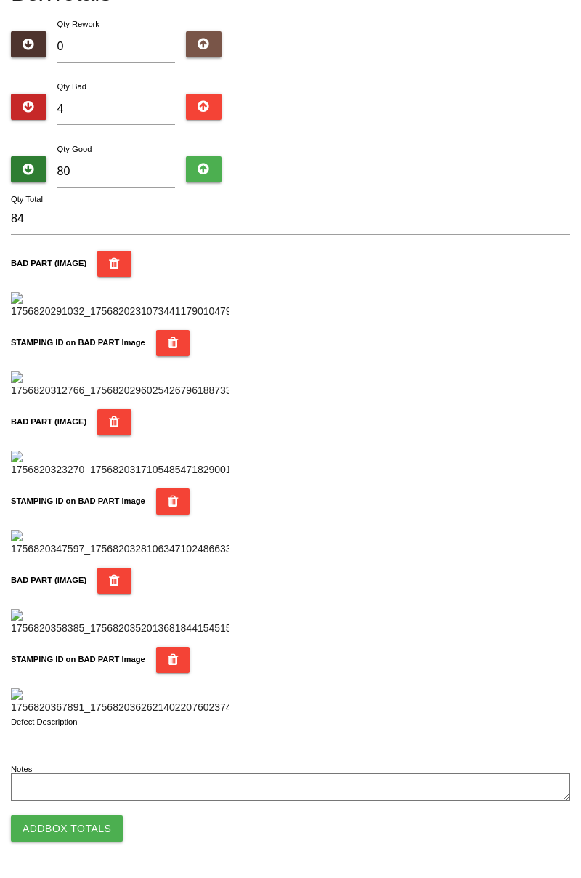
scroll to position [1273, 0]
click at [95, 838] on button "Add Box Totals" at bounding box center [67, 828] width 112 height 26
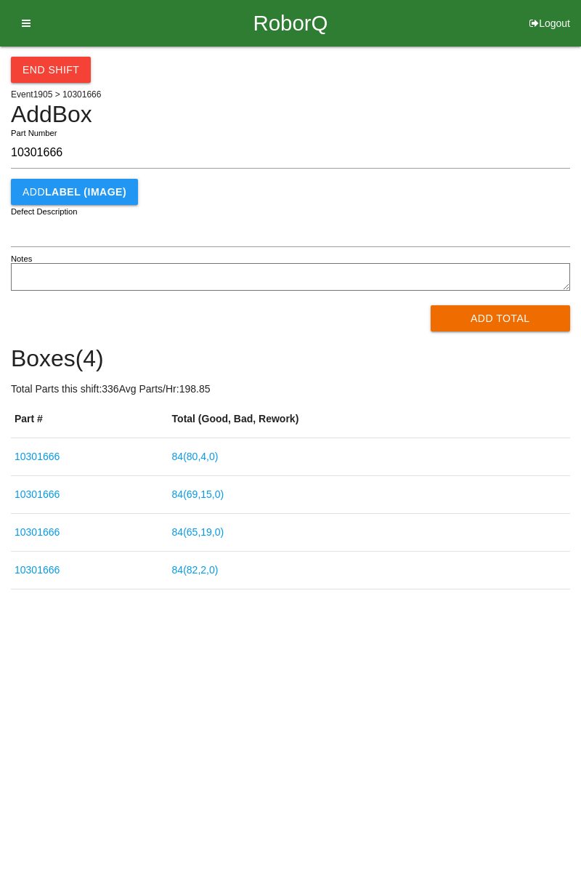
type input "10301666"
